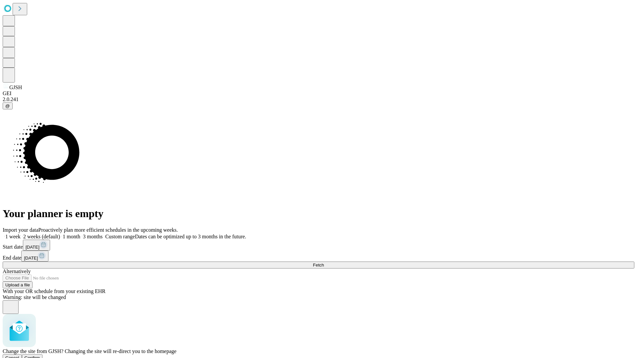
click at [40, 356] on span "Confirm" at bounding box center [33, 358] width 16 height 5
click at [21, 234] on label "1 week" at bounding box center [12, 237] width 18 height 6
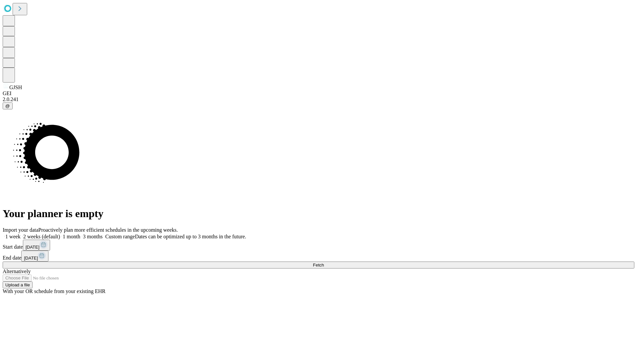
click at [324, 263] on span "Fetch" at bounding box center [318, 265] width 11 height 5
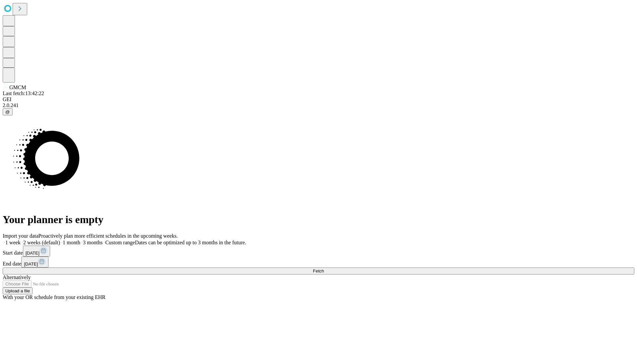
click at [21, 240] on label "1 week" at bounding box center [12, 243] width 18 height 6
click at [324, 269] on span "Fetch" at bounding box center [318, 271] width 11 height 5
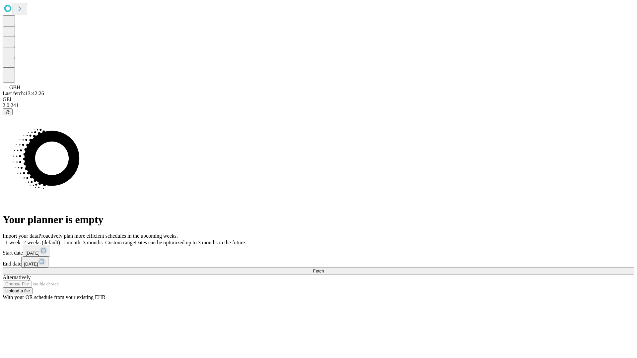
click at [21, 240] on label "1 week" at bounding box center [12, 243] width 18 height 6
click at [324, 269] on span "Fetch" at bounding box center [318, 271] width 11 height 5
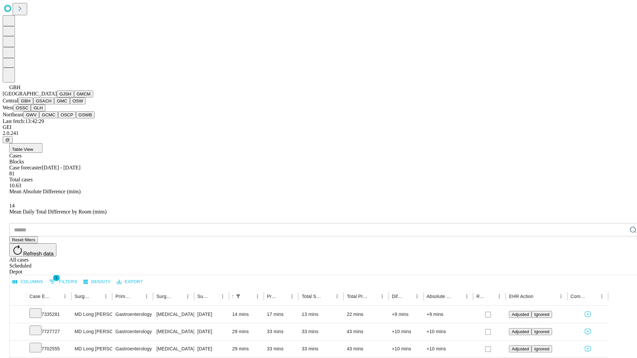
click at [51, 104] on button "GSACH" at bounding box center [43, 101] width 21 height 7
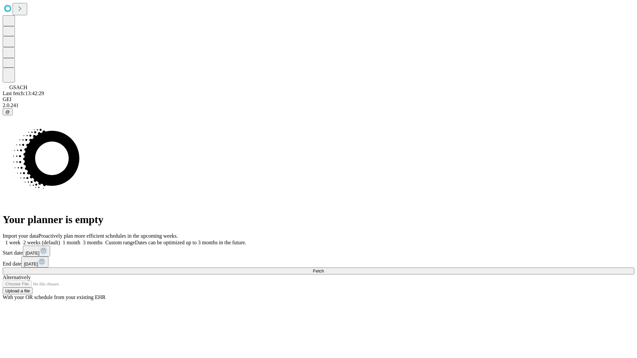
click at [21, 240] on label "1 week" at bounding box center [12, 243] width 18 height 6
click at [324, 269] on span "Fetch" at bounding box center [318, 271] width 11 height 5
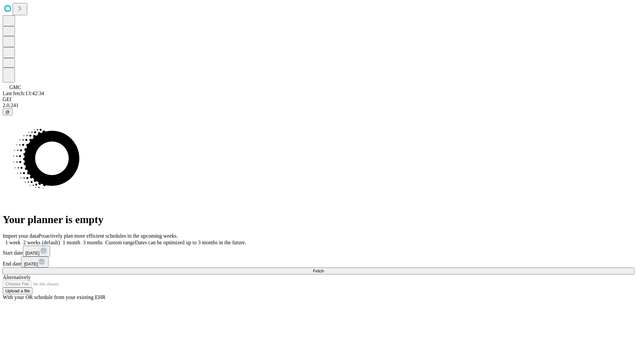
click at [21, 240] on label "1 week" at bounding box center [12, 243] width 18 height 6
click at [324, 269] on span "Fetch" at bounding box center [318, 271] width 11 height 5
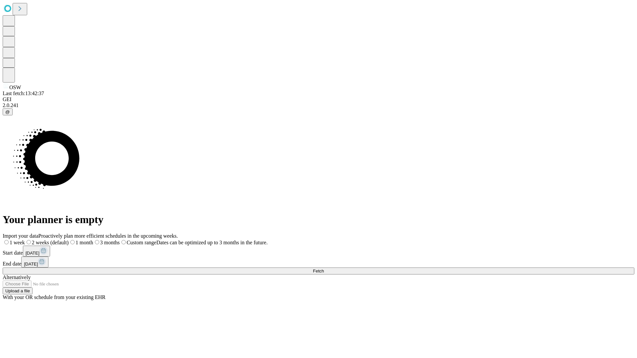
click at [25, 240] on label "1 week" at bounding box center [14, 243] width 22 height 6
click at [324, 269] on span "Fetch" at bounding box center [318, 271] width 11 height 5
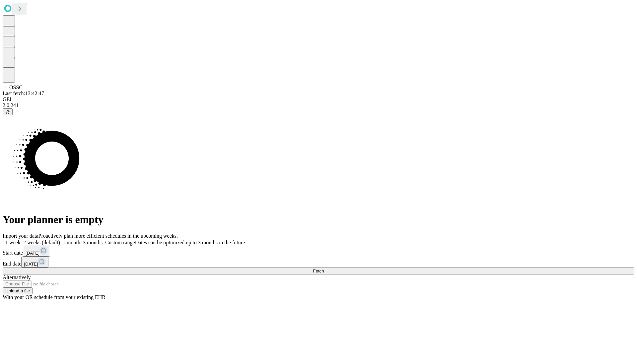
click at [21, 240] on label "1 week" at bounding box center [12, 243] width 18 height 6
click at [324, 269] on span "Fetch" at bounding box center [318, 271] width 11 height 5
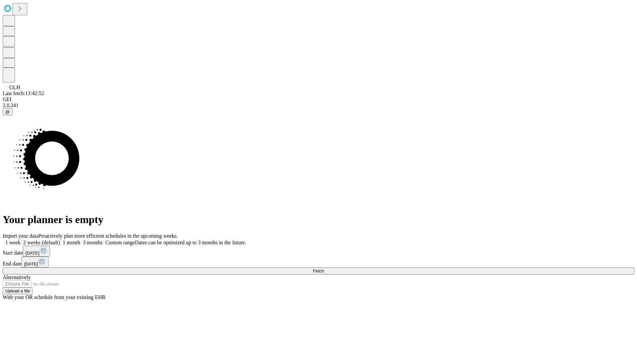
click at [21, 240] on label "1 week" at bounding box center [12, 243] width 18 height 6
click at [324, 269] on span "Fetch" at bounding box center [318, 271] width 11 height 5
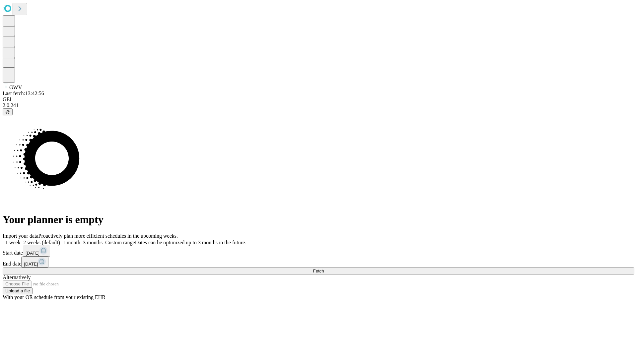
click at [324, 269] on span "Fetch" at bounding box center [318, 271] width 11 height 5
